Goal: Information Seeking & Learning: Check status

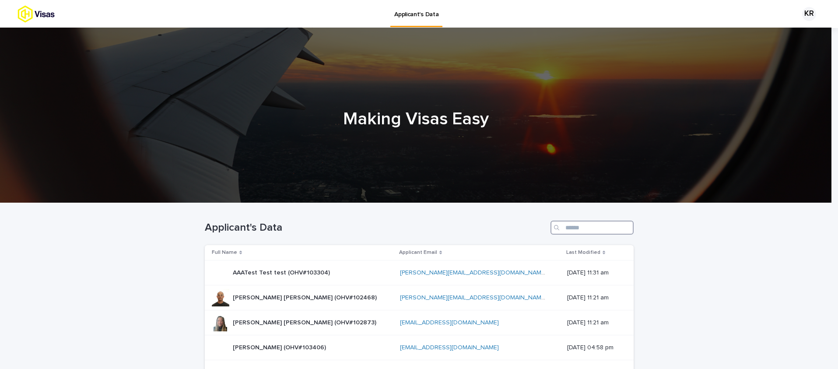
click at [591, 225] on input "Search" at bounding box center [591, 227] width 83 height 14
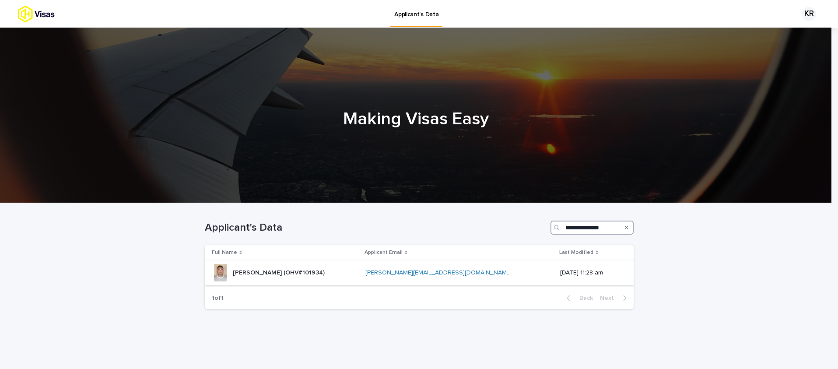
type input "**********"
click at [305, 272] on p "[PERSON_NAME] (OHV#101934)" at bounding box center [280, 271] width 94 height 9
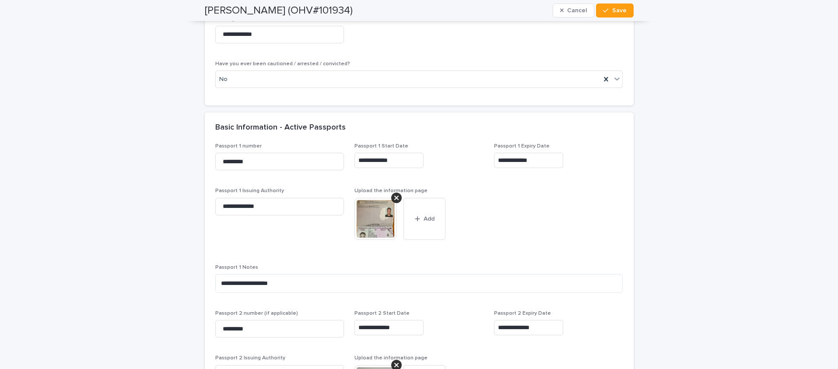
scroll to position [847, 0]
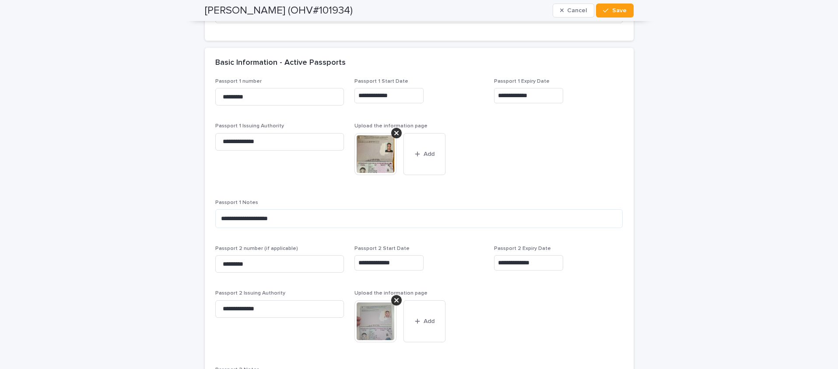
click at [364, 326] on img at bounding box center [375, 321] width 42 height 42
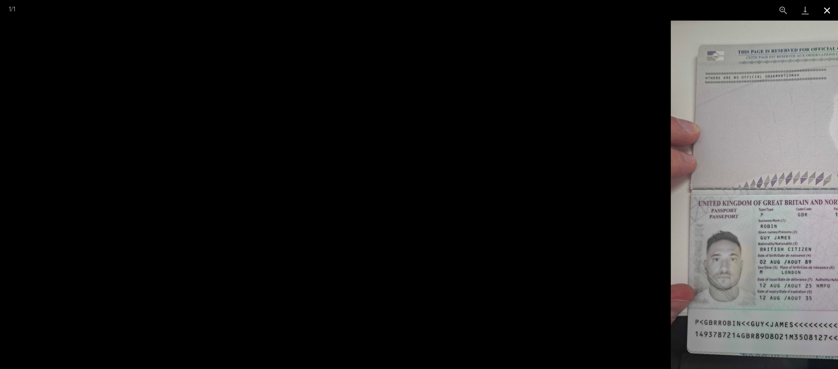
click at [824, 9] on button "Close gallery" at bounding box center [827, 10] width 22 height 21
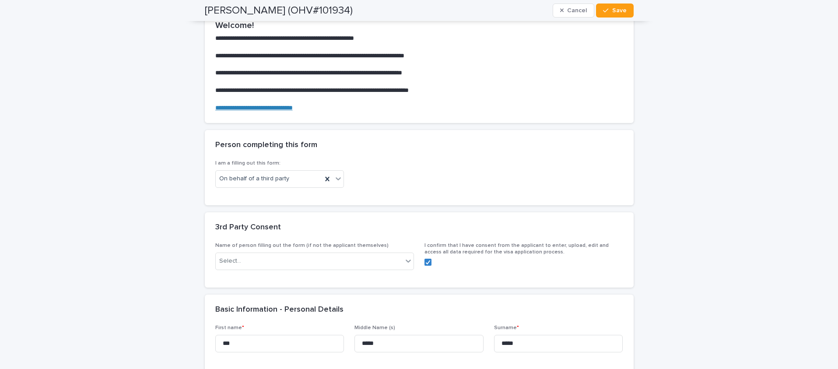
scroll to position [0, 0]
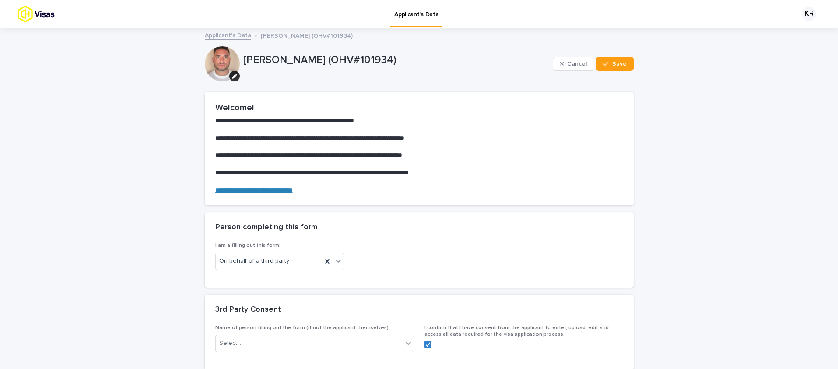
click at [45, 20] on img at bounding box center [51, 13] width 68 height 17
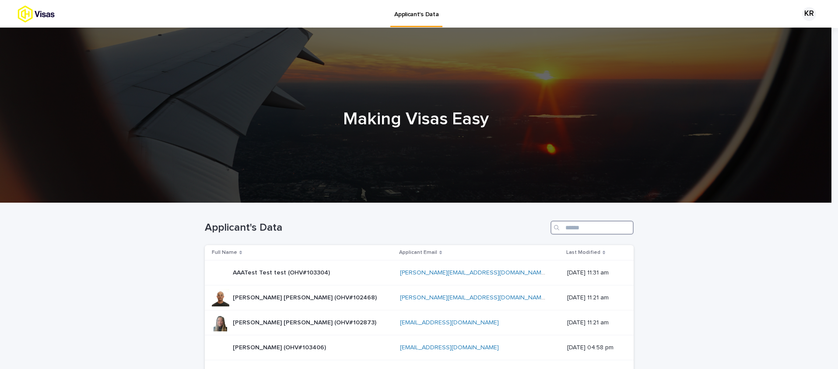
click at [599, 228] on input "Search" at bounding box center [591, 227] width 83 height 14
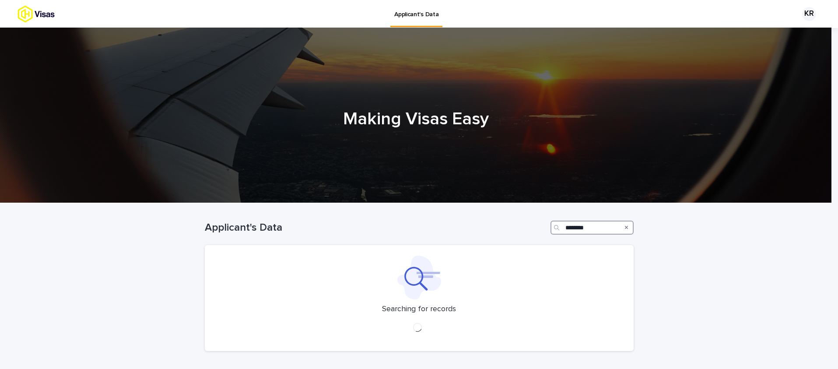
type input "*********"
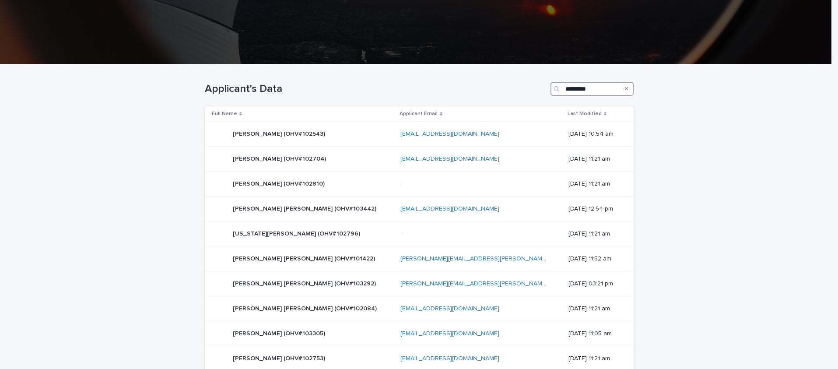
scroll to position [193, 0]
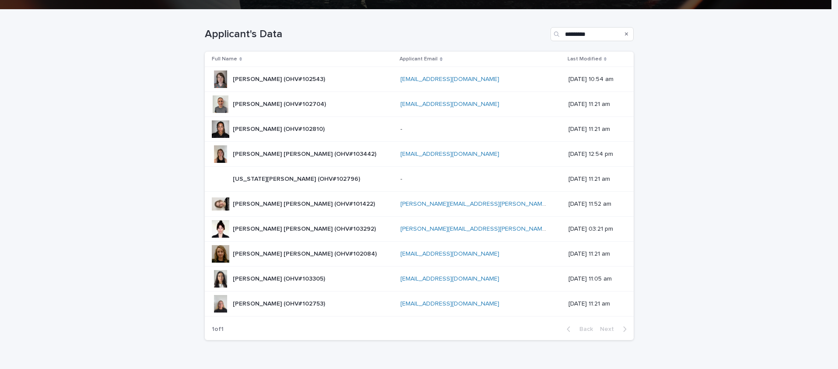
click at [329, 153] on p "[PERSON_NAME] [PERSON_NAME] (OHV#103442)" at bounding box center [305, 153] width 145 height 9
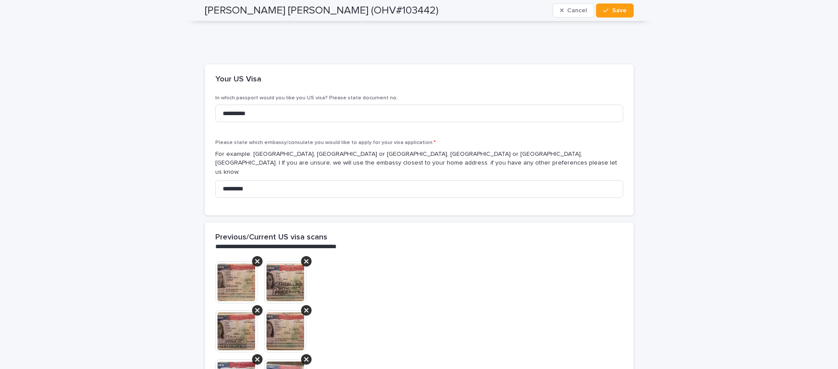
scroll to position [1781, 0]
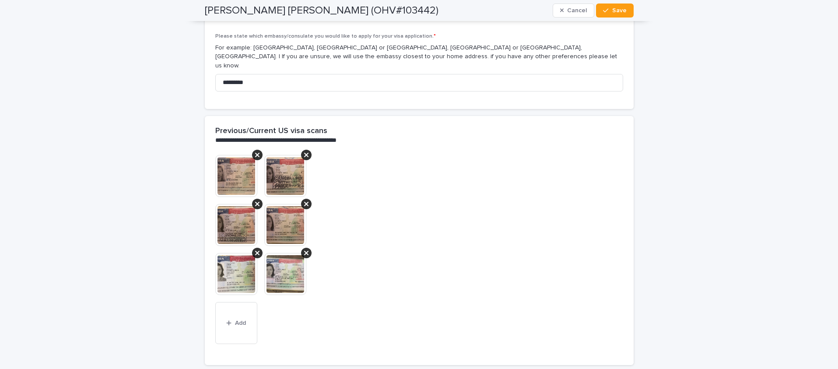
click at [211, 164] on div "This file cannot be opened Download File Add" at bounding box center [419, 260] width 429 height 210
click at [215, 163] on img at bounding box center [236, 176] width 42 height 42
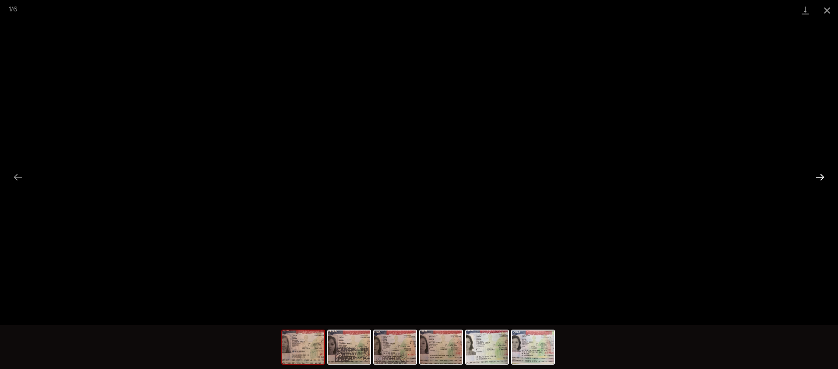
click at [825, 181] on button "Next slide" at bounding box center [820, 176] width 18 height 17
click at [824, 181] on button "Next slide" at bounding box center [820, 176] width 18 height 17
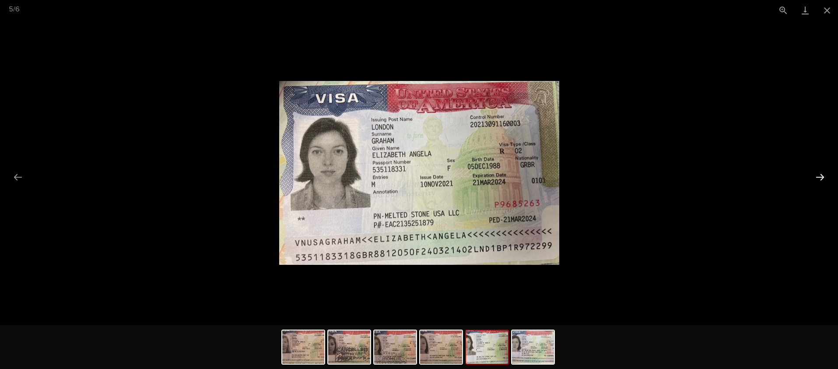
click at [824, 181] on button "Next slide" at bounding box center [820, 176] width 18 height 17
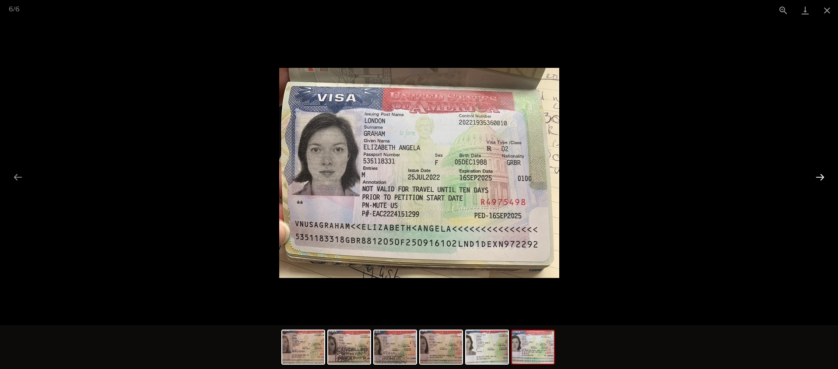
click at [824, 181] on button "Next slide" at bounding box center [820, 176] width 18 height 17
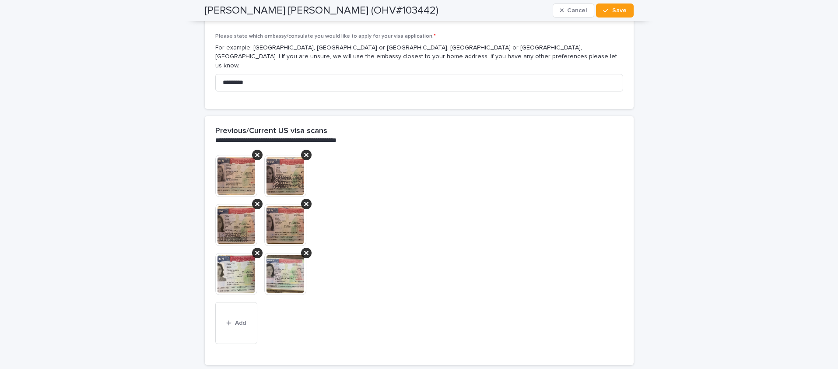
click at [701, 178] on div "**********" at bounding box center [419, 226] width 838 height 3957
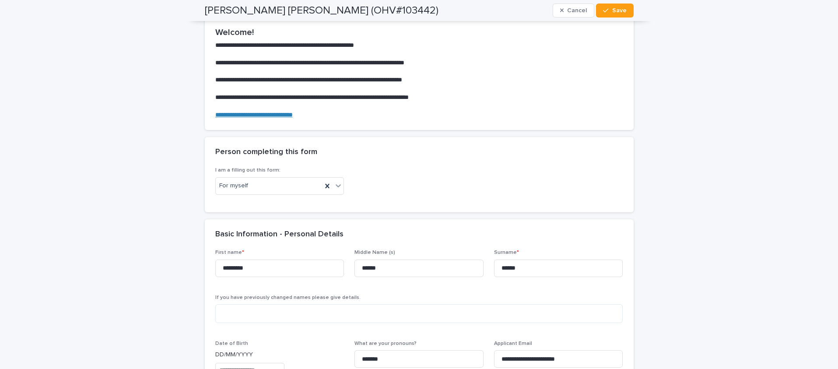
scroll to position [0, 0]
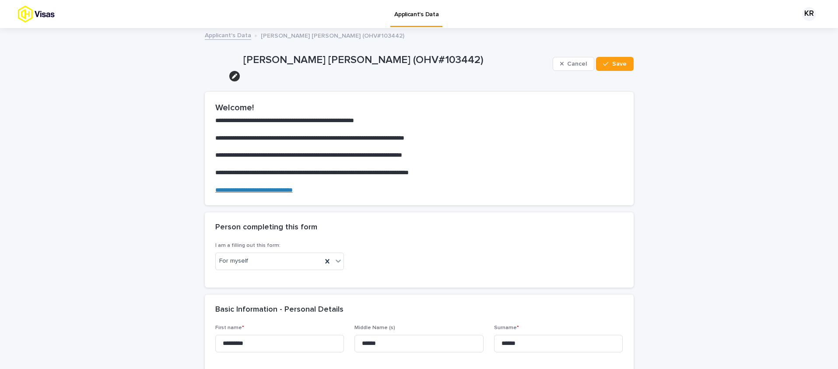
click at [31, 13] on img at bounding box center [51, 13] width 68 height 17
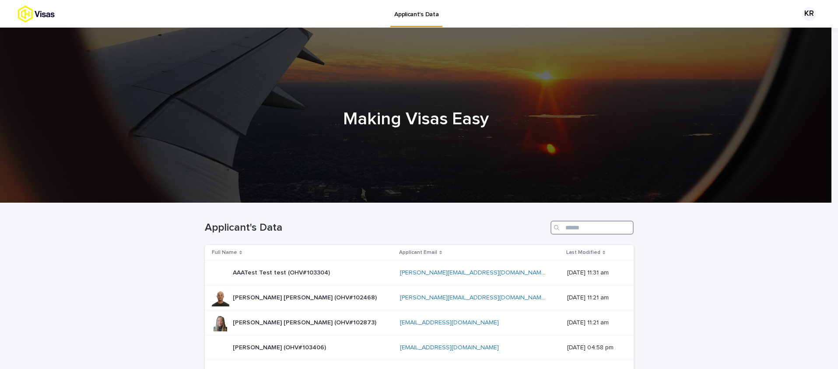
click at [576, 231] on input "Search" at bounding box center [591, 227] width 83 height 14
paste input "**********"
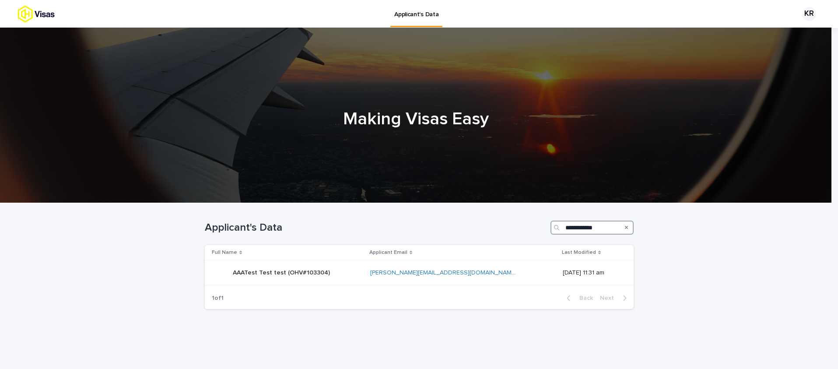
type input "**********"
click at [364, 256] on div "Full Name" at bounding box center [288, 253] width 152 height 10
click at [363, 269] on div "AAATest Test test (OHV#103304) AAATest Test test (OHV#103304)" at bounding box center [287, 272] width 151 height 17
